Goal: Task Accomplishment & Management: Use online tool/utility

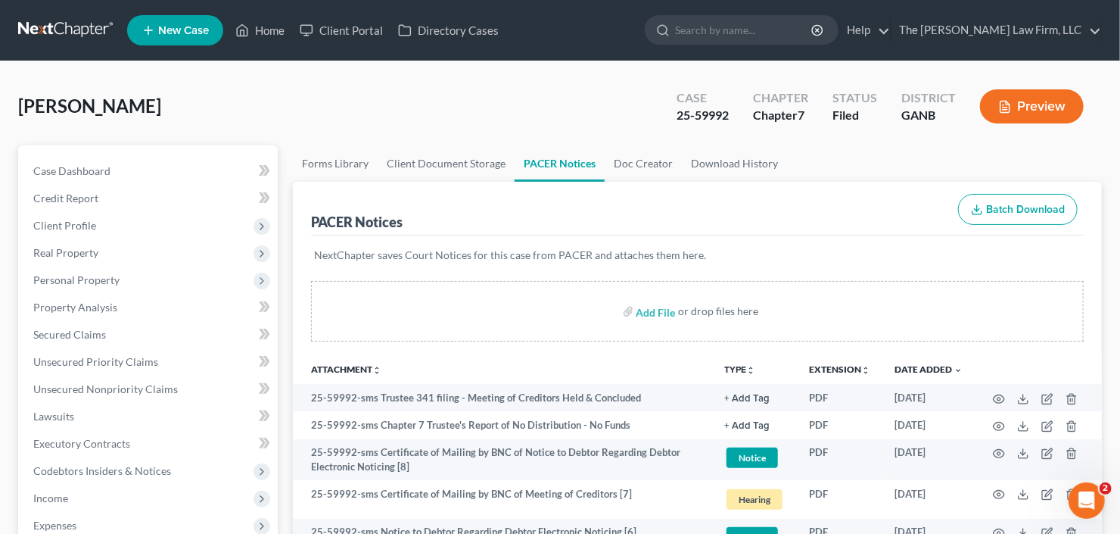
click at [60, 24] on link at bounding box center [66, 30] width 97 height 27
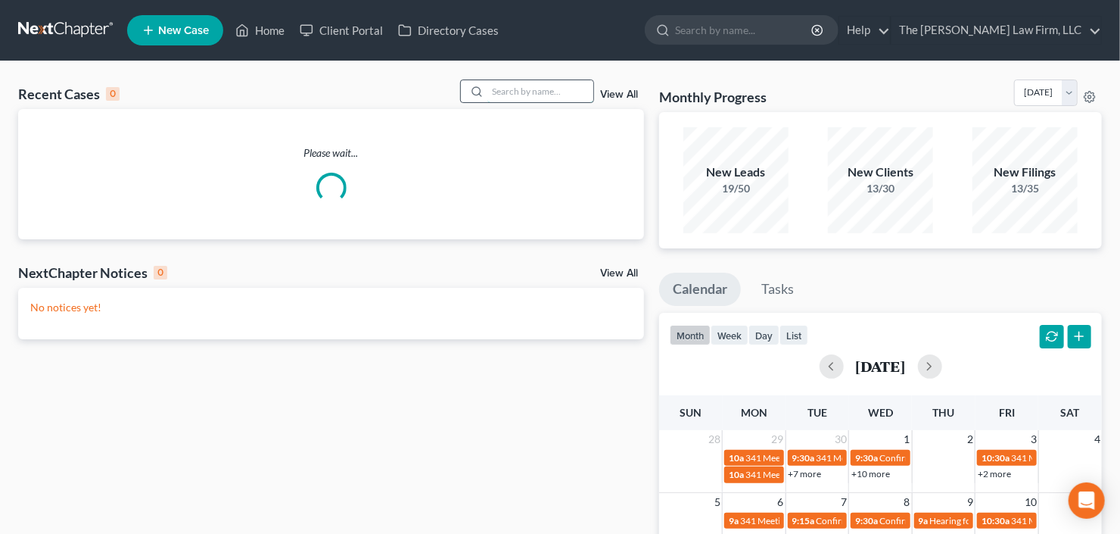
click at [547, 91] on input "search" at bounding box center [541, 91] width 106 height 22
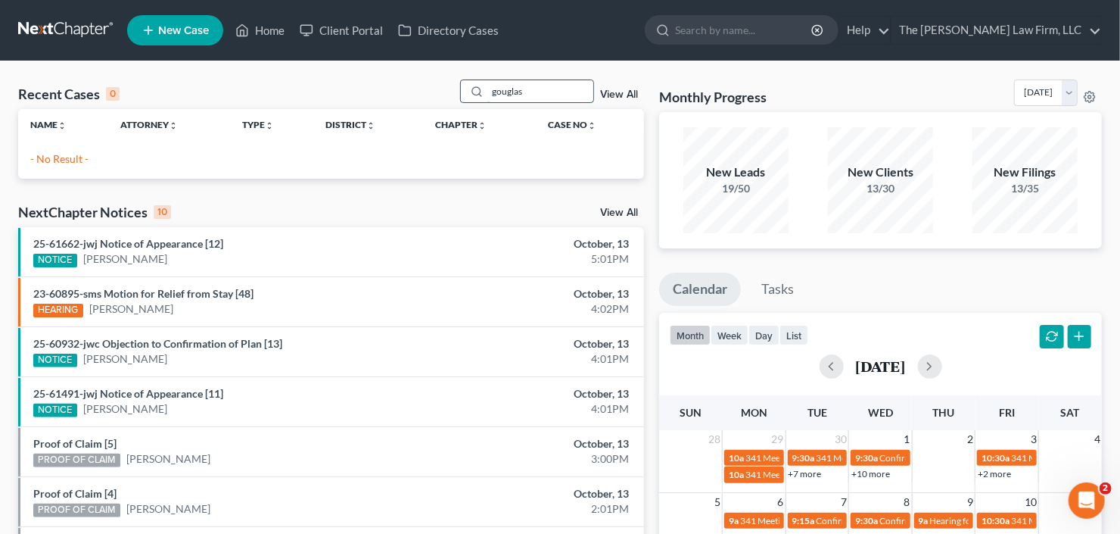
click at [495, 97] on input "gouglas" at bounding box center [541, 91] width 106 height 22
type input "[PERSON_NAME]"
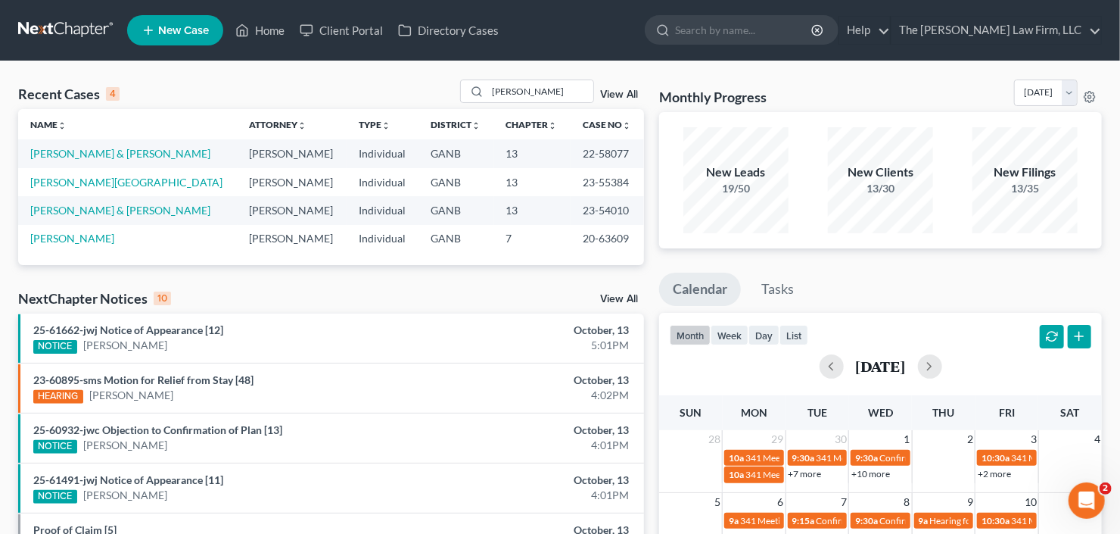
click at [629, 97] on link "View All" at bounding box center [619, 94] width 38 height 11
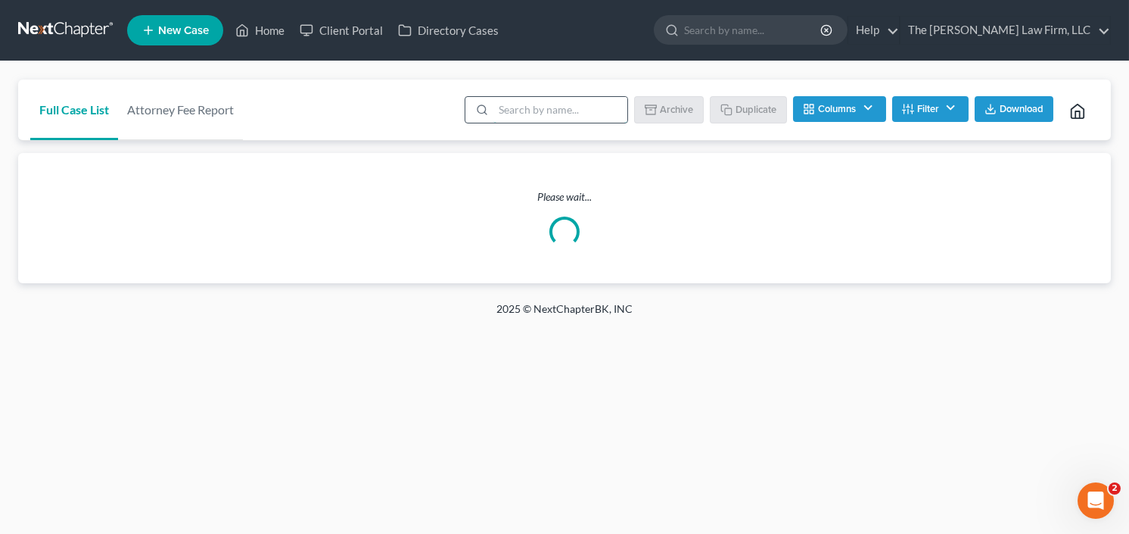
click at [578, 111] on input "search" at bounding box center [561, 110] width 134 height 26
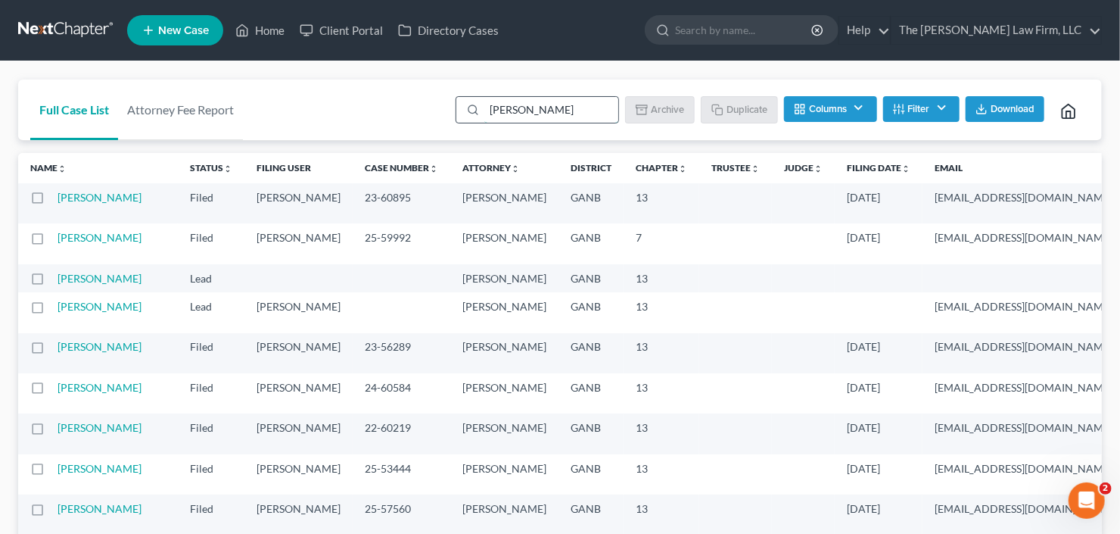
type input "[PERSON_NAME]"
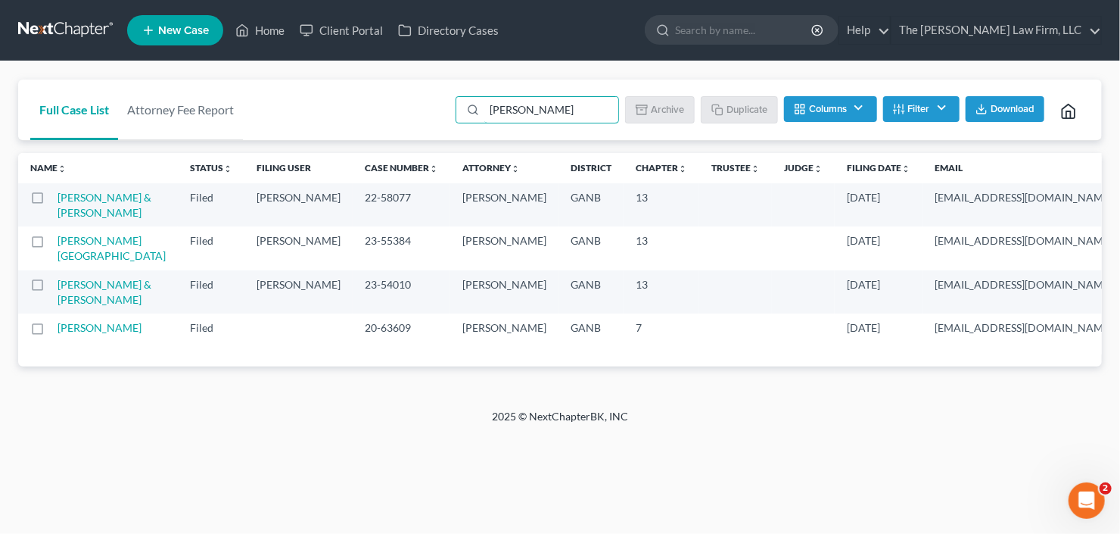
click at [51, 201] on label at bounding box center [51, 201] width 0 height 0
click at [58, 195] on input "checkbox" at bounding box center [63, 195] width 10 height 10
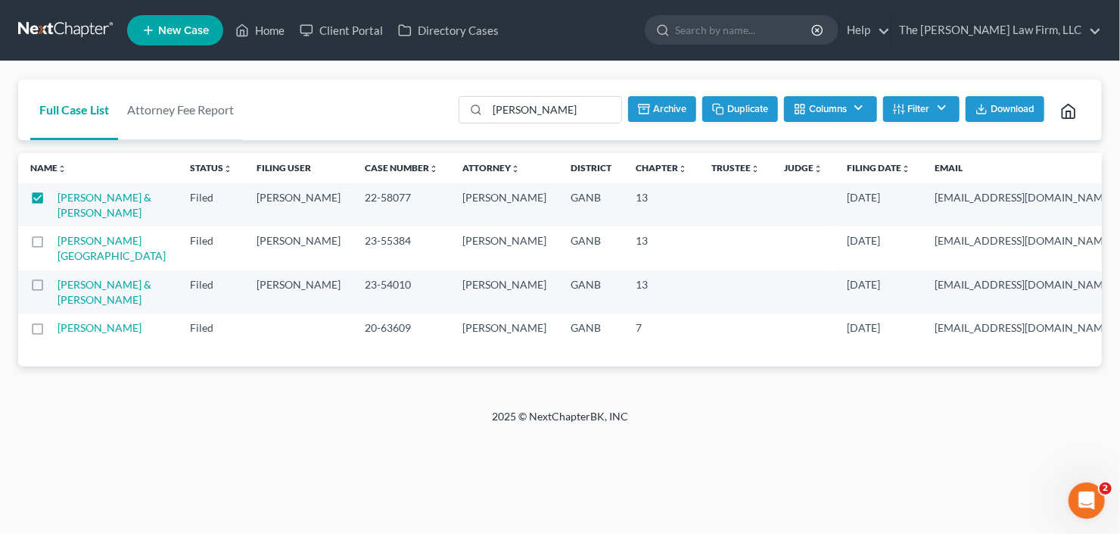
click at [724, 105] on button "Duplicate" at bounding box center [741, 109] width 76 height 26
checkbox input "false"
